Goal: Task Accomplishment & Management: Use online tool/utility

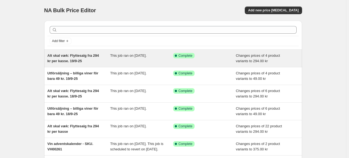
click at [78, 56] on span "Alt skal væk: Flyttesalg fra 294 kr per kasse. 19/9-25" at bounding box center [72, 57] width 51 height 9
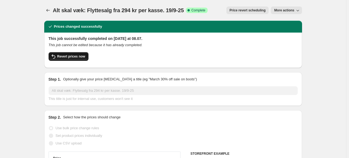
click at [68, 55] on span "Revert prices now" at bounding box center [71, 56] width 28 height 4
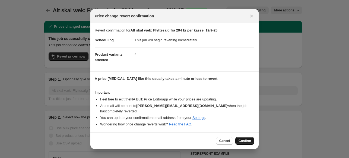
click at [245, 138] on span "Confirm" at bounding box center [244, 140] width 12 height 4
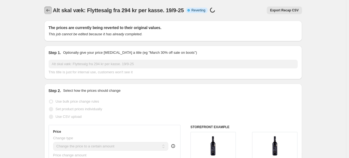
click at [48, 8] on icon "Price change jobs" at bounding box center [47, 10] width 5 height 5
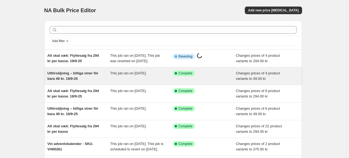
click at [89, 81] on div "Utförsäljning – billiga viner för bara 49 kr. 19/9-25" at bounding box center [78, 75] width 63 height 11
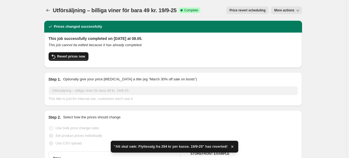
click at [74, 54] on span "Revert prices now" at bounding box center [71, 56] width 28 height 4
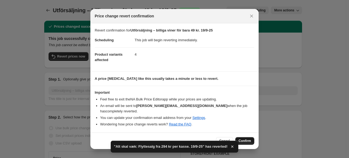
click at [244, 137] on button "Confirm" at bounding box center [244, 141] width 19 height 8
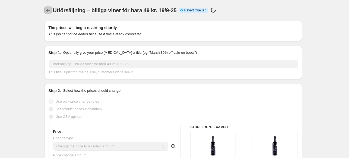
click at [51, 10] on icon "Price change jobs" at bounding box center [47, 10] width 5 height 5
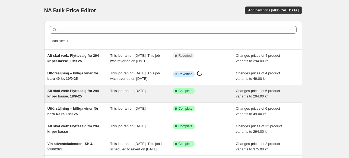
click at [83, 98] on span "Alt skal væk: Flyttesalg fra 294 kr per kasse. 18/9-25" at bounding box center [72, 93] width 51 height 9
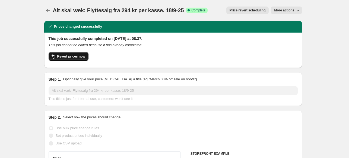
click at [78, 57] on span "Revert prices now" at bounding box center [71, 56] width 28 height 4
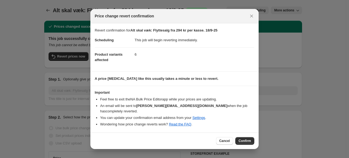
click at [252, 143] on div "Cancel Confirm" at bounding box center [174, 140] width 168 height 17
click at [247, 138] on span "Confirm" at bounding box center [244, 140] width 12 height 4
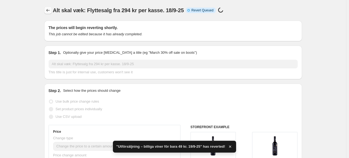
click at [47, 11] on icon "Price change jobs" at bounding box center [47, 10] width 5 height 5
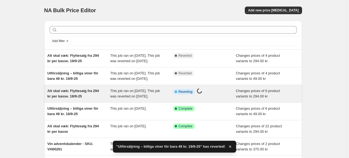
scroll to position [108, 0]
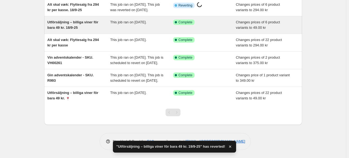
click at [73, 20] on span "Utförsäljning – billiga viner för bara 49 kr. 18/9-25" at bounding box center [72, 24] width 51 height 9
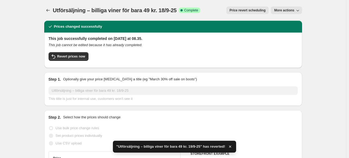
click at [67, 50] on div "This job successfully completed on [DATE] at 08.35. This job cannot be edited b…" at bounding box center [173, 50] width 249 height 28
click at [72, 55] on span "Revert prices now" at bounding box center [71, 56] width 28 height 4
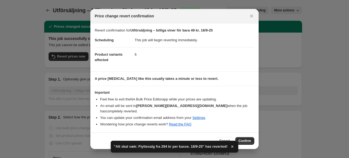
click at [244, 139] on span "Confirm" at bounding box center [244, 140] width 12 height 4
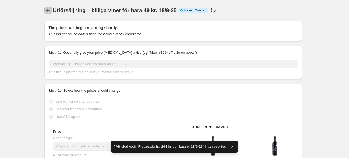
click at [50, 12] on icon "Price change jobs" at bounding box center [47, 10] width 5 height 5
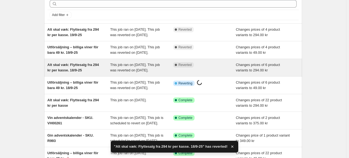
scroll to position [108, 0]
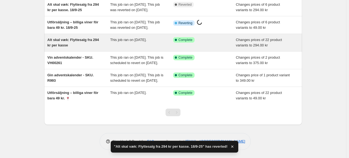
click at [90, 40] on span "Alt skal væk: Flyttesalg fra 294 kr per kasse" at bounding box center [72, 42] width 51 height 9
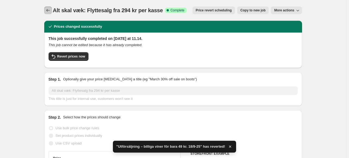
click at [47, 9] on icon "Price change jobs" at bounding box center [47, 10] width 5 height 5
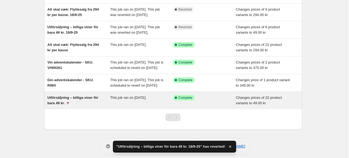
scroll to position [108, 0]
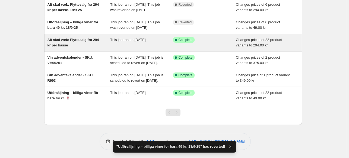
click at [78, 41] on div "Alt skal væk: Flyttesalg fra 294 kr per kasse" at bounding box center [78, 42] width 63 height 11
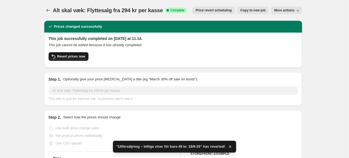
click at [76, 57] on span "Revert prices now" at bounding box center [71, 56] width 28 height 4
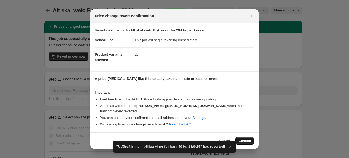
click at [247, 138] on span "Confirm" at bounding box center [244, 140] width 12 height 4
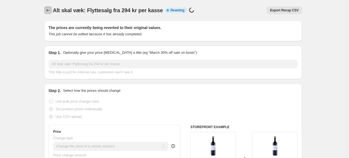
click at [49, 10] on icon "Price change jobs" at bounding box center [47, 10] width 5 height 5
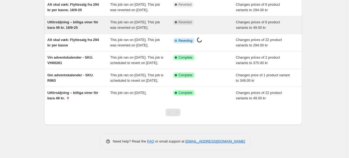
scroll to position [108, 0]
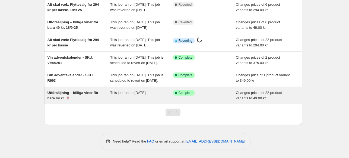
click at [87, 101] on div "Utförsäljning – billiga viner för bara 49 kr. 🍷" at bounding box center [78, 95] width 63 height 11
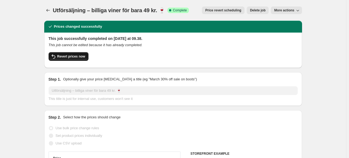
click at [79, 57] on span "Revert prices now" at bounding box center [71, 56] width 28 height 4
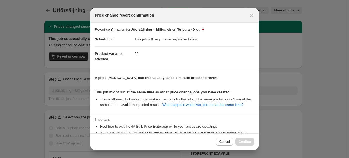
drag, startPoint x: 232, startPoint y: 141, endPoint x: 228, endPoint y: 139, distance: 5.0
click at [232, 141] on button "Cancel" at bounding box center [224, 142] width 17 height 8
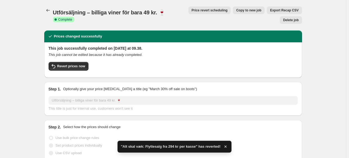
click at [80, 57] on div "This job successfully completed on [DATE] at 09.38. This job cannot be edited b…" at bounding box center [173, 60] width 249 height 28
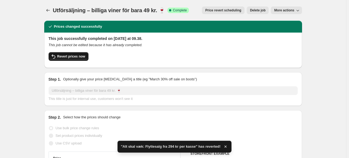
click at [80, 56] on span "Revert prices now" at bounding box center [71, 56] width 28 height 4
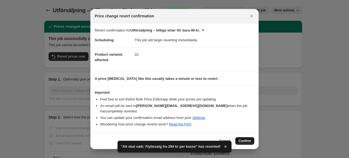
click at [244, 138] on span "Confirm" at bounding box center [244, 140] width 12 height 4
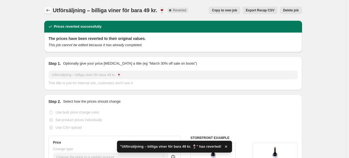
click at [50, 8] on icon "Price change jobs" at bounding box center [47, 10] width 5 height 5
